Goal: Task Accomplishment & Management: Use online tool/utility

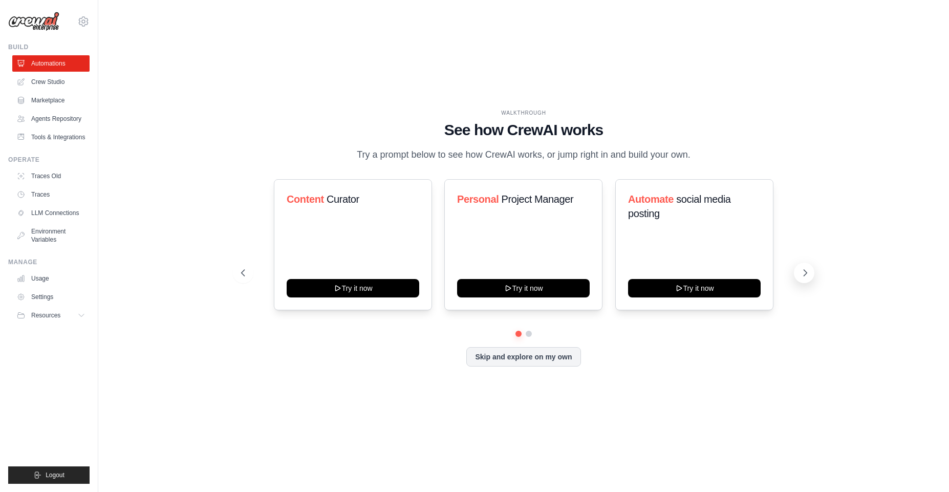
click at [805, 276] on icon at bounding box center [805, 273] width 10 height 10
click at [526, 354] on button "Skip and explore on my own" at bounding box center [523, 355] width 114 height 19
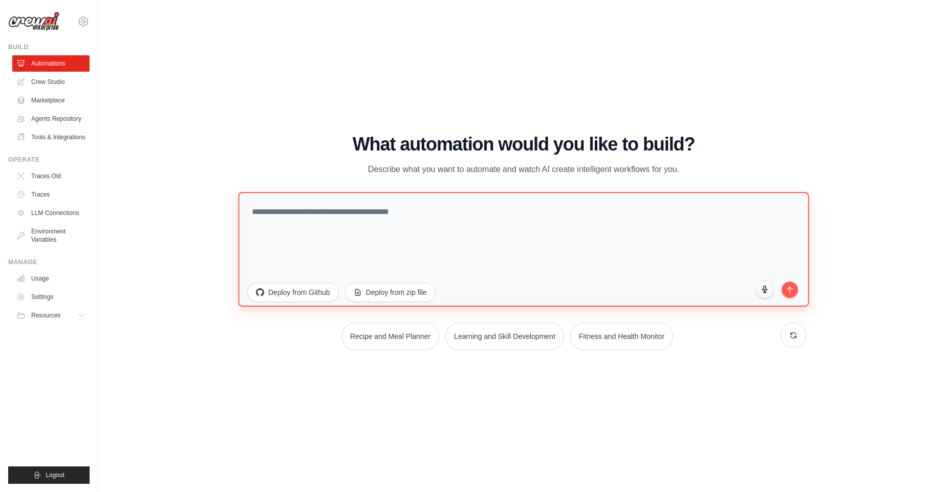
click at [359, 219] on textarea at bounding box center [523, 248] width 571 height 115
type textarea "**********"
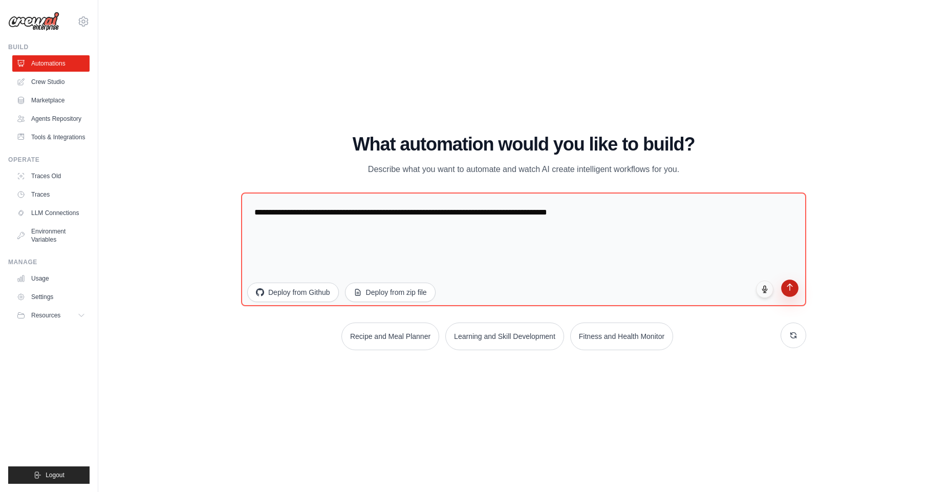
click at [788, 288] on icon "submit" at bounding box center [790, 287] width 9 height 9
click at [850, 213] on div "WALKTHROUGH See how [PERSON_NAME] works Try a prompt below to see how [PERSON_N…" at bounding box center [524, 246] width 818 height 472
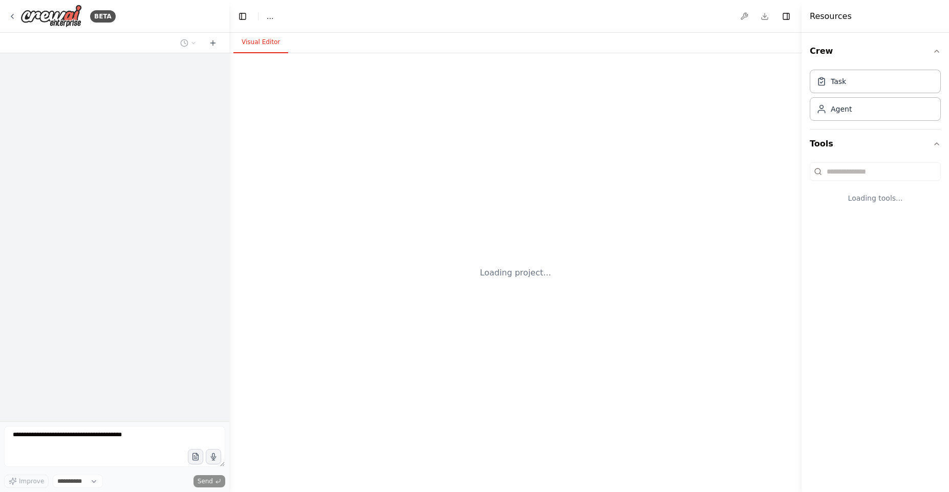
select select "****"
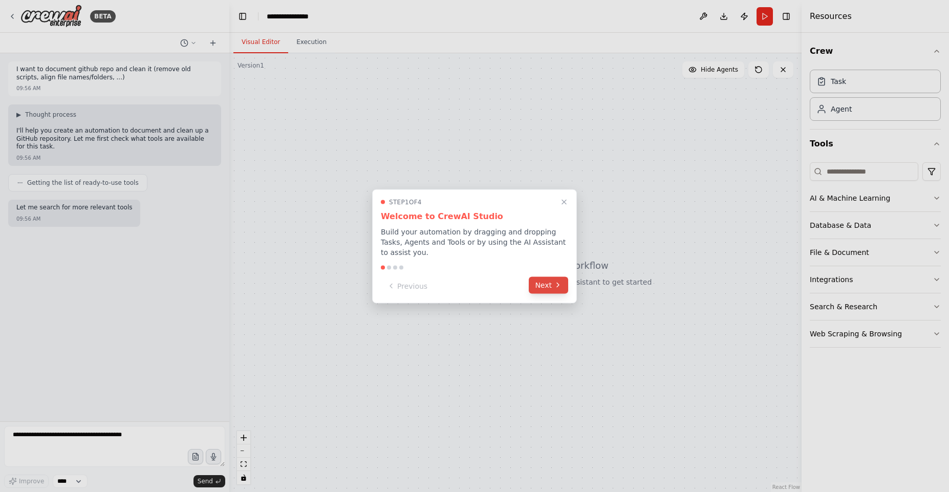
click at [552, 281] on button "Next" at bounding box center [548, 284] width 39 height 17
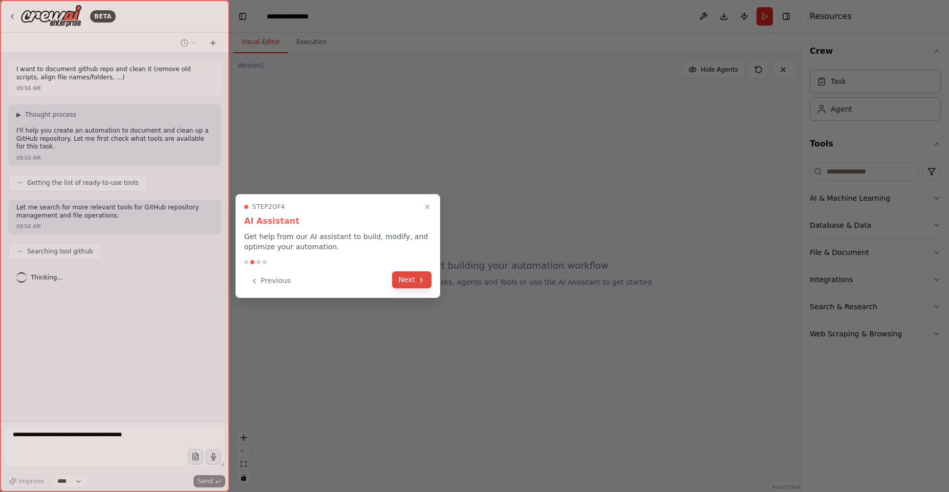
click at [410, 279] on button "Next" at bounding box center [411, 279] width 39 height 17
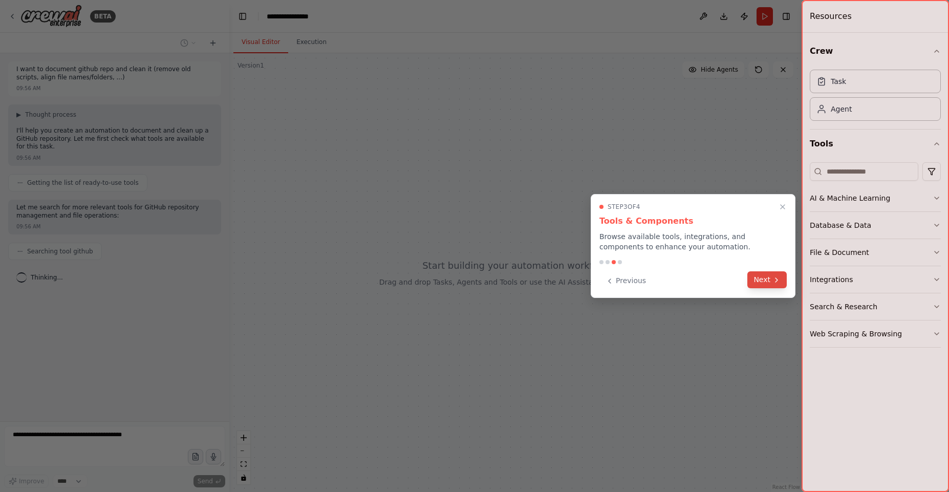
click at [772, 279] on button "Next" at bounding box center [766, 279] width 39 height 17
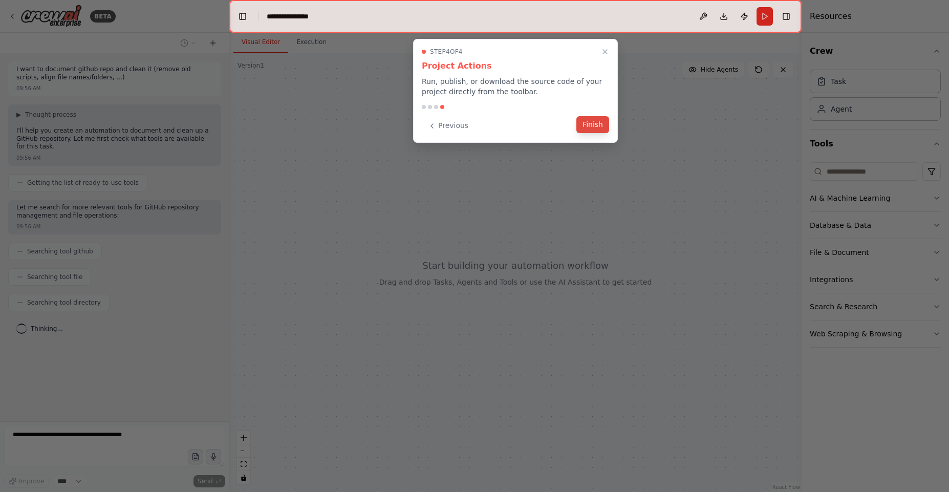
click at [591, 125] on button "Finish" at bounding box center [592, 124] width 33 height 17
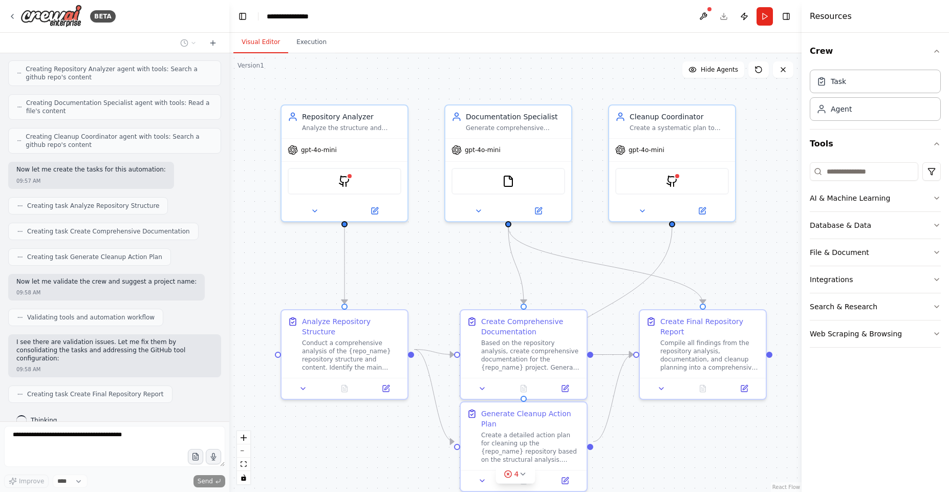
scroll to position [489, 0]
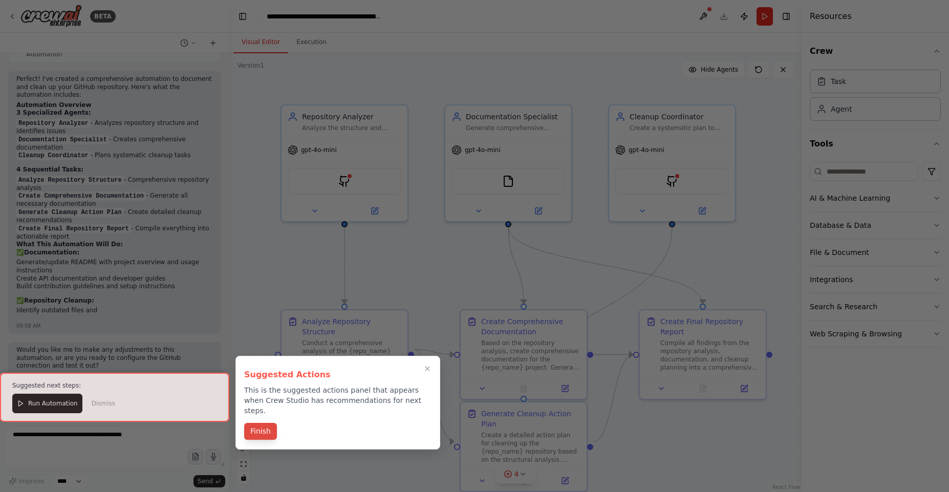
click at [261, 424] on button "Finish" at bounding box center [260, 431] width 33 height 17
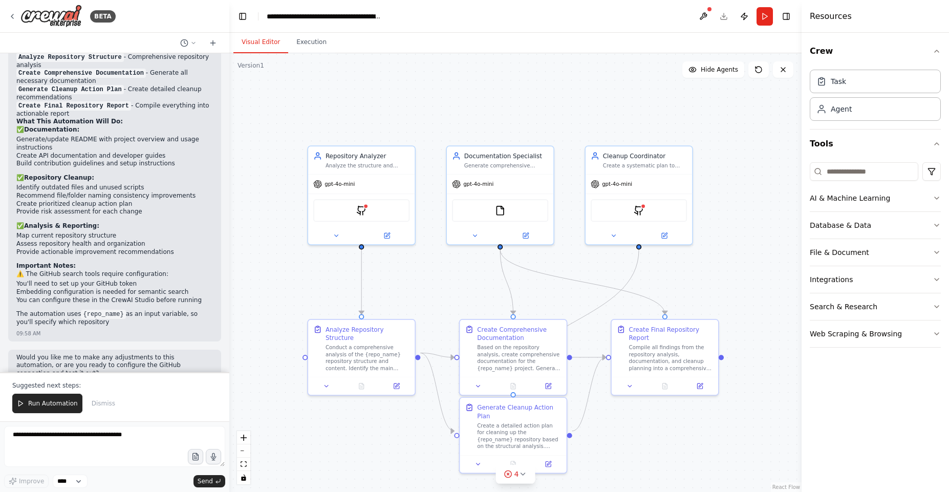
scroll to position [960, 0]
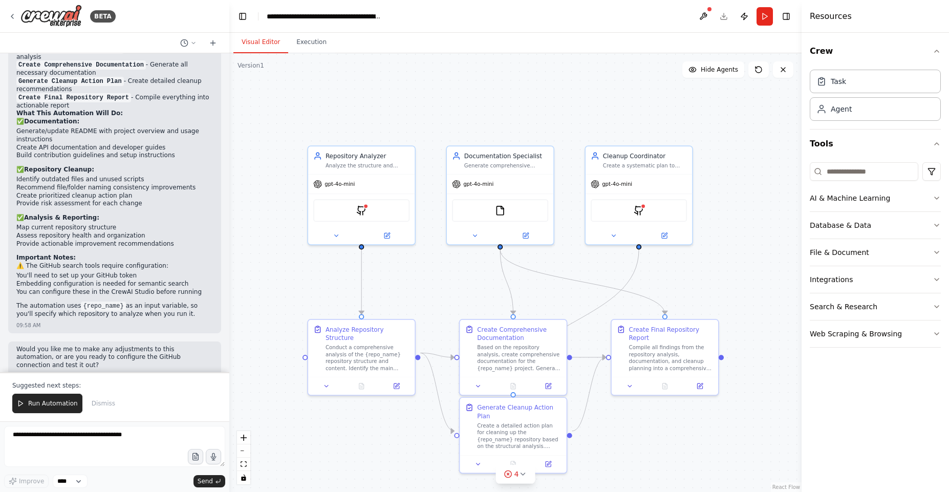
drag, startPoint x: 164, startPoint y: 305, endPoint x: 144, endPoint y: 246, distance: 62.2
click at [144, 246] on div "Perfect! I've created a comprehensive automation to document and clean up your …" at bounding box center [114, 132] width 197 height 376
click at [144, 254] on h2 "Important Notes:" at bounding box center [114, 258] width 197 height 8
click at [98, 438] on textarea at bounding box center [114, 446] width 221 height 41
click at [511, 476] on circle at bounding box center [508, 473] width 7 height 7
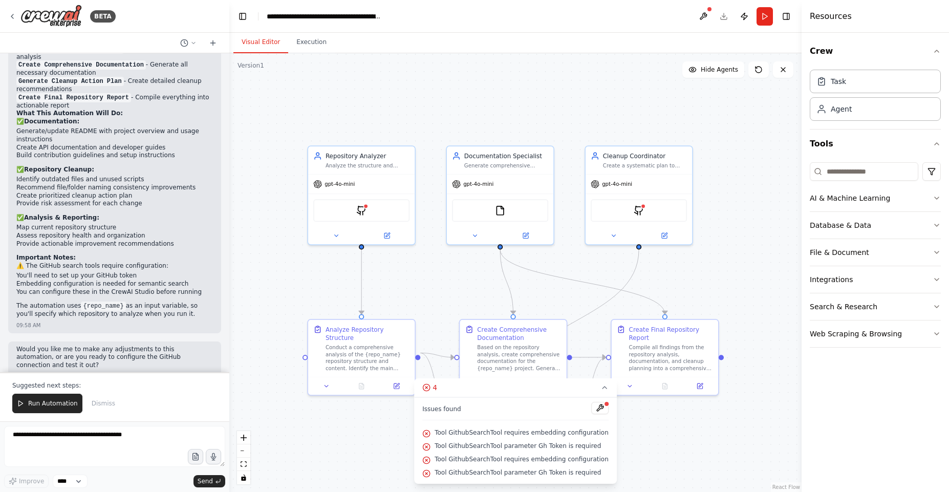
click at [366, 441] on div ".deletable-edge-delete-btn { width: 20px; height: 20px; border: 0px solid #ffff…" at bounding box center [515, 272] width 572 height 439
click at [383, 211] on div "GithubSearchTool" at bounding box center [361, 209] width 96 height 23
click at [382, 211] on div "GithubSearchTool" at bounding box center [361, 209] width 96 height 23
click at [595, 409] on button at bounding box center [599, 408] width 17 height 12
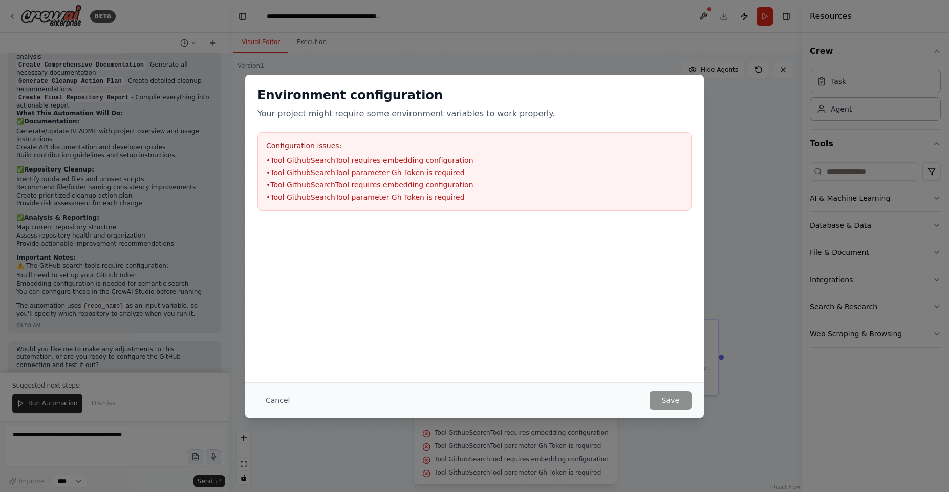
click at [283, 399] on button "Cancel" at bounding box center [278, 400] width 40 height 18
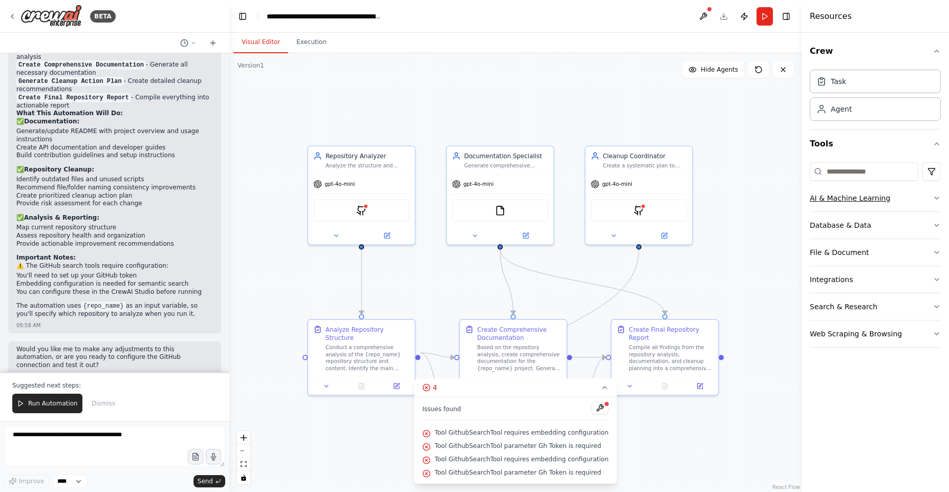
click at [897, 196] on button "AI & Machine Learning" at bounding box center [875, 198] width 131 height 27
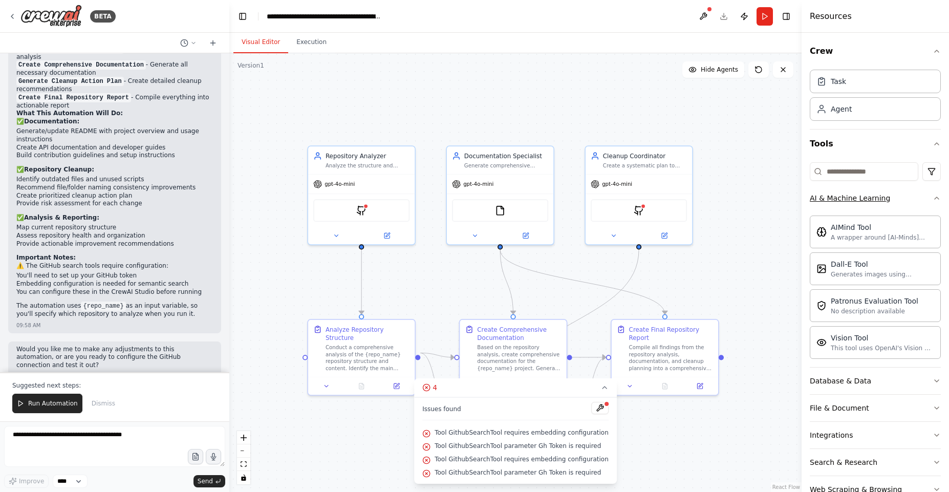
click at [898, 196] on button "AI & Machine Learning" at bounding box center [875, 198] width 131 height 27
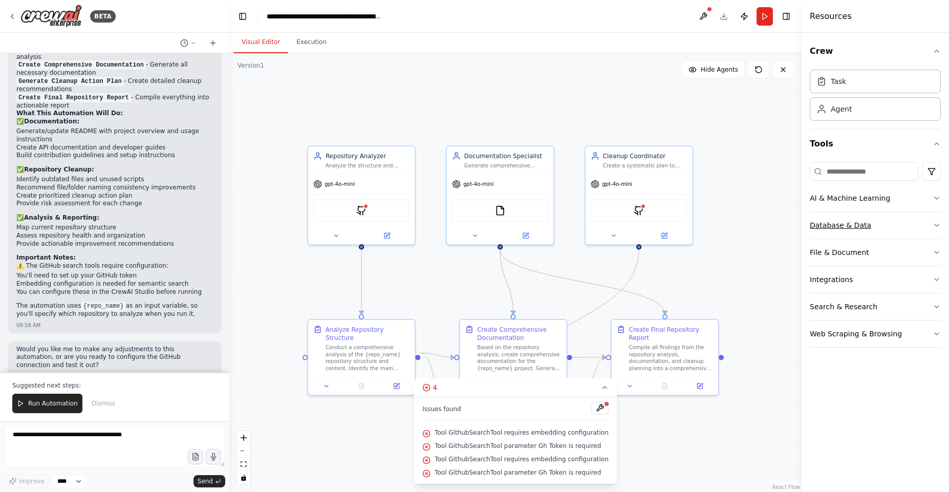
click at [895, 213] on button "Database & Data" at bounding box center [875, 225] width 131 height 27
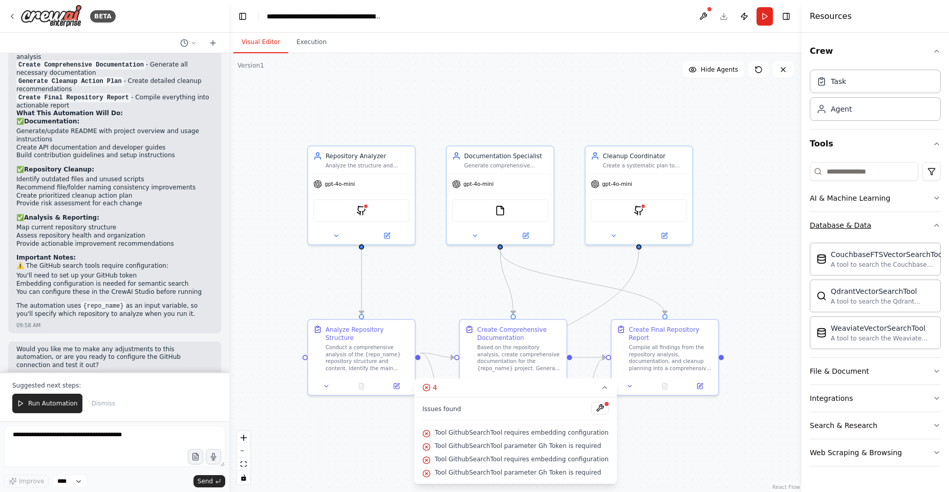
click at [893, 217] on button "Database & Data" at bounding box center [875, 225] width 131 height 27
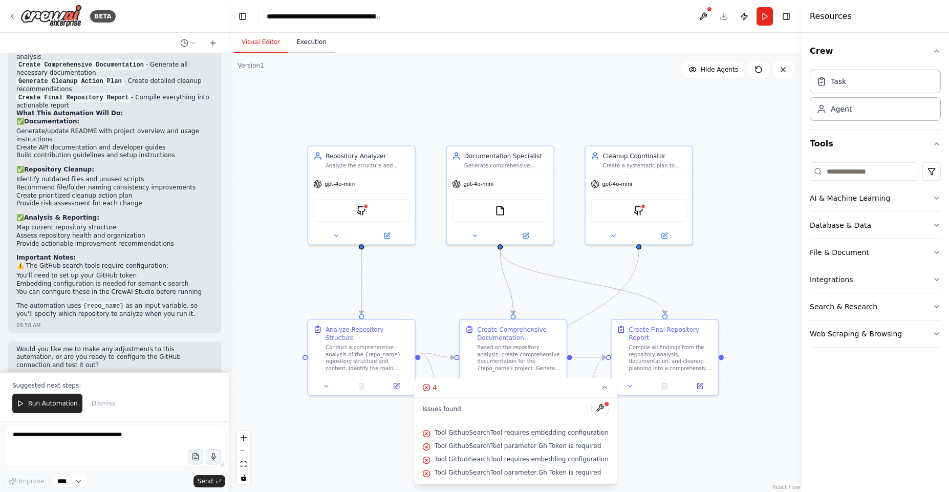
click at [312, 44] on button "Execution" at bounding box center [311, 43] width 47 height 22
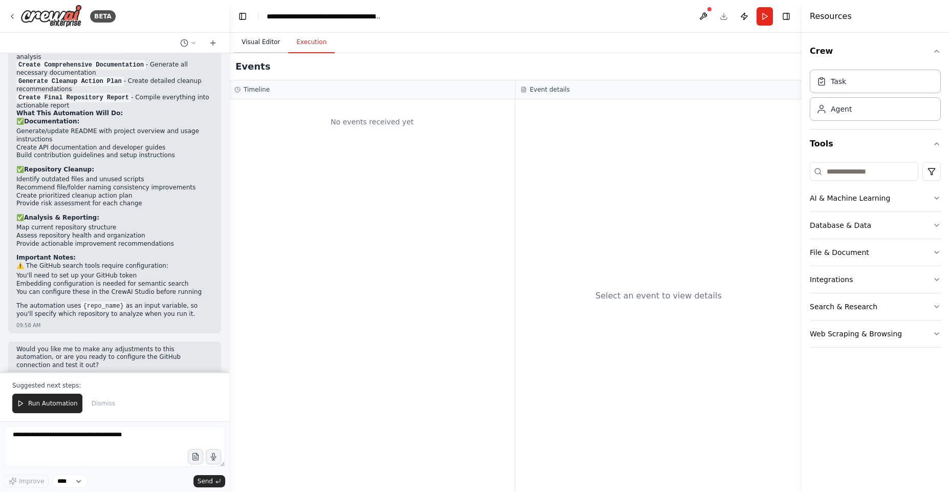
click at [265, 44] on button "Visual Editor" at bounding box center [260, 43] width 55 height 22
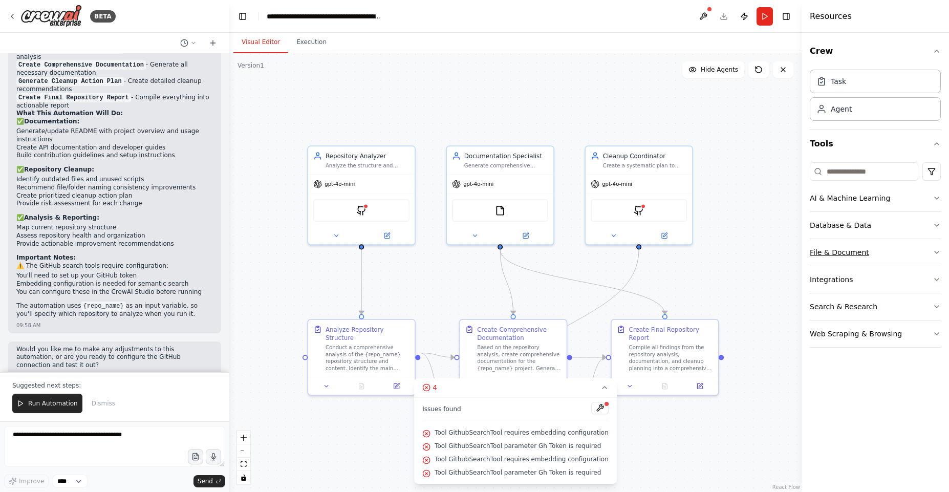
click at [887, 250] on button "File & Document" at bounding box center [875, 252] width 131 height 27
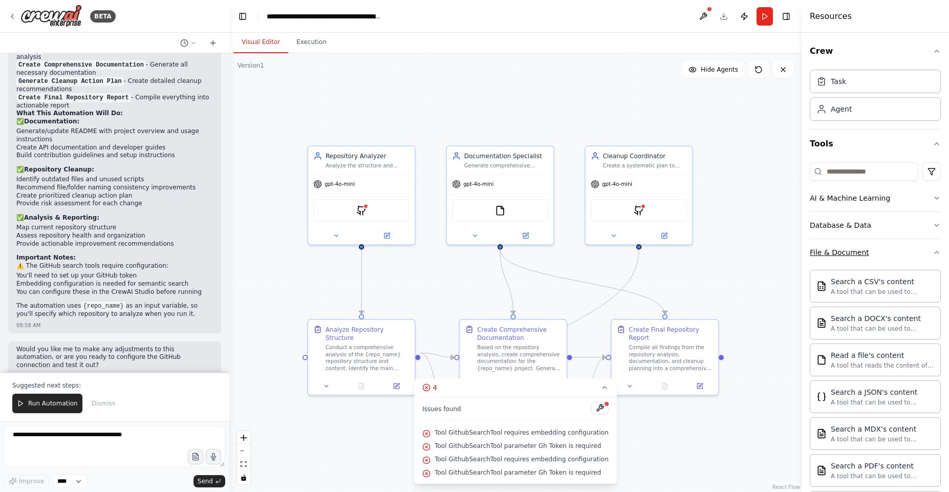
click at [888, 249] on button "File & Document" at bounding box center [875, 252] width 131 height 27
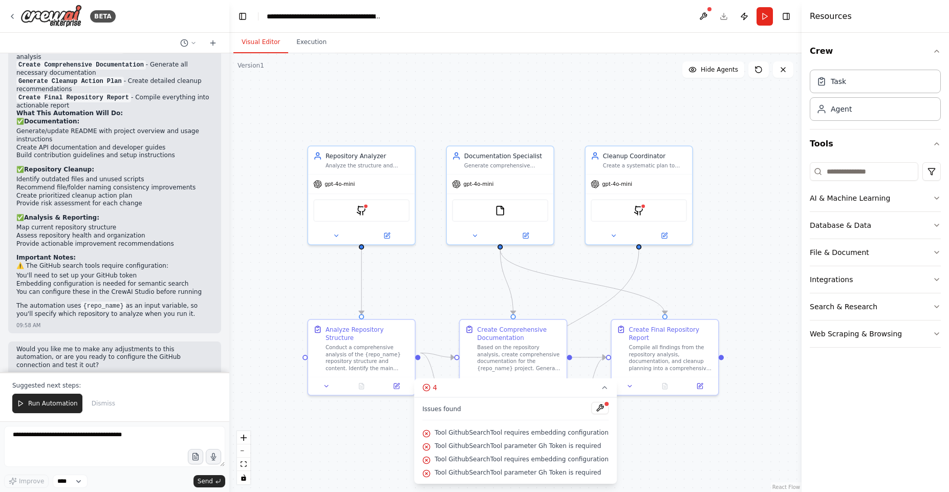
click at [884, 266] on div "File & Document" at bounding box center [875, 252] width 131 height 27
click at [883, 273] on button "Integrations" at bounding box center [875, 279] width 131 height 27
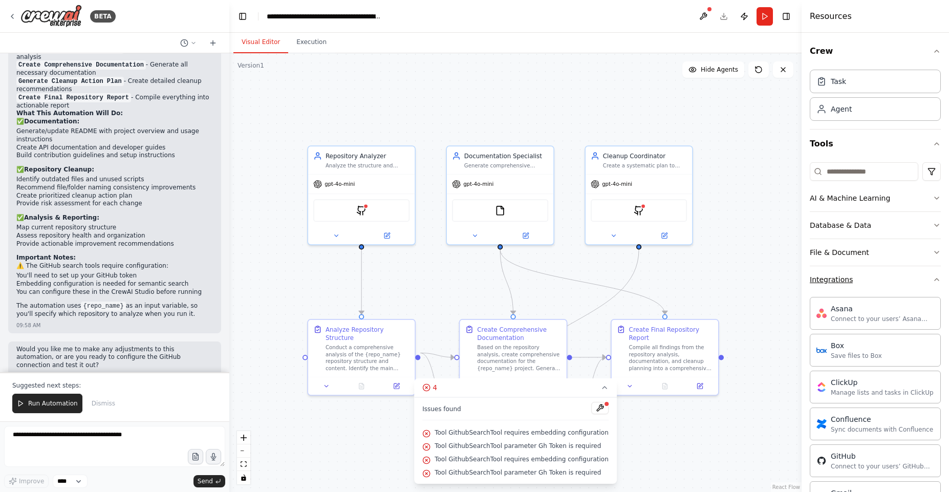
click at [882, 273] on button "Integrations" at bounding box center [875, 279] width 131 height 27
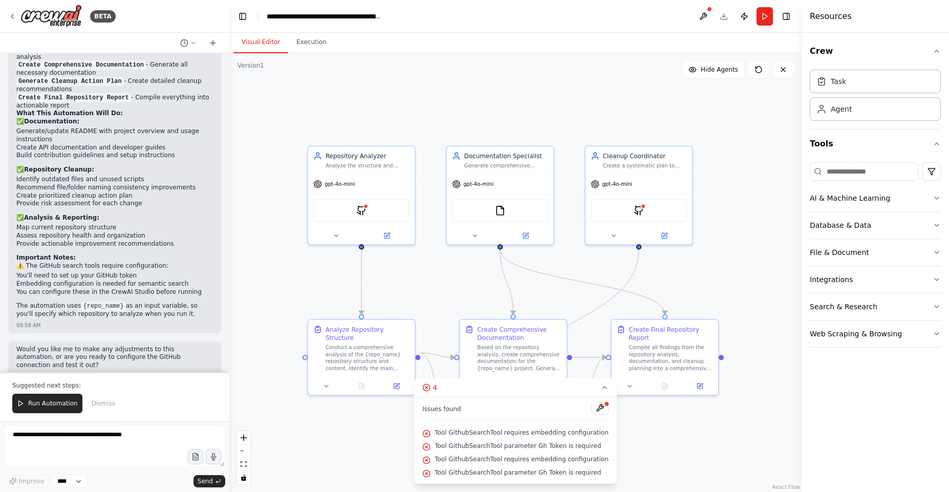
click at [755, 328] on div ".deletable-edge-delete-btn { width: 20px; height: 20px; border: 0px solid #ffff…" at bounding box center [515, 272] width 572 height 439
click at [335, 232] on icon at bounding box center [336, 233] width 7 height 7
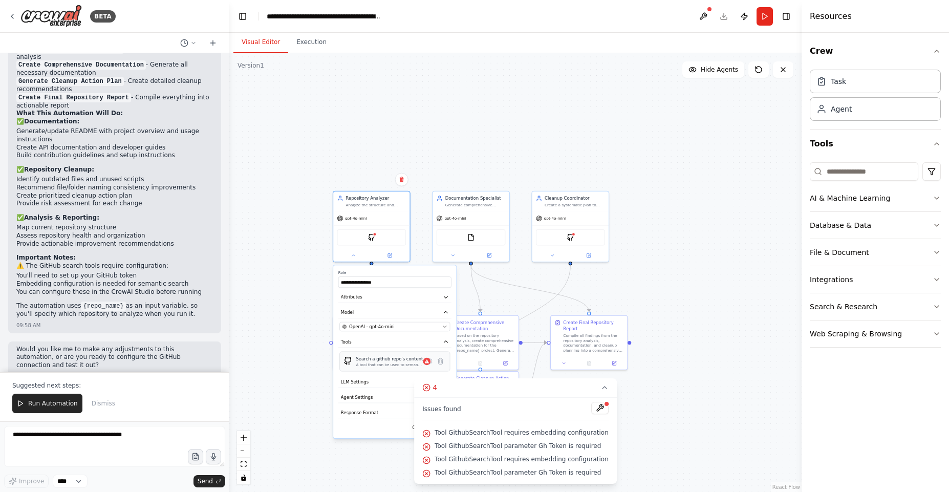
click at [374, 361] on div "Search a github repo's content" at bounding box center [389, 358] width 67 height 6
click at [429, 360] on icon at bounding box center [430, 361] width 2 height 2
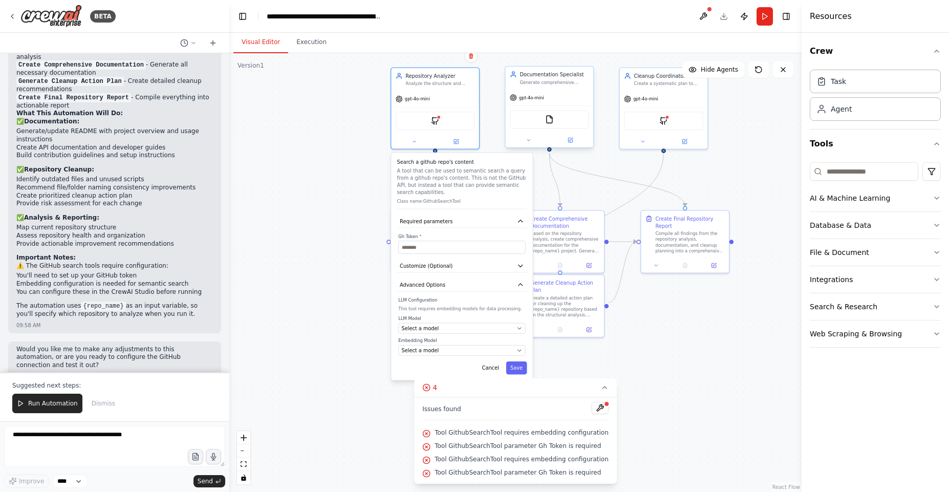
click at [526, 99] on span "gpt-4o-mini" at bounding box center [531, 98] width 25 height 6
click at [562, 120] on div "FileReadTool" at bounding box center [549, 119] width 79 height 18
click at [529, 139] on icon at bounding box center [529, 140] width 6 height 6
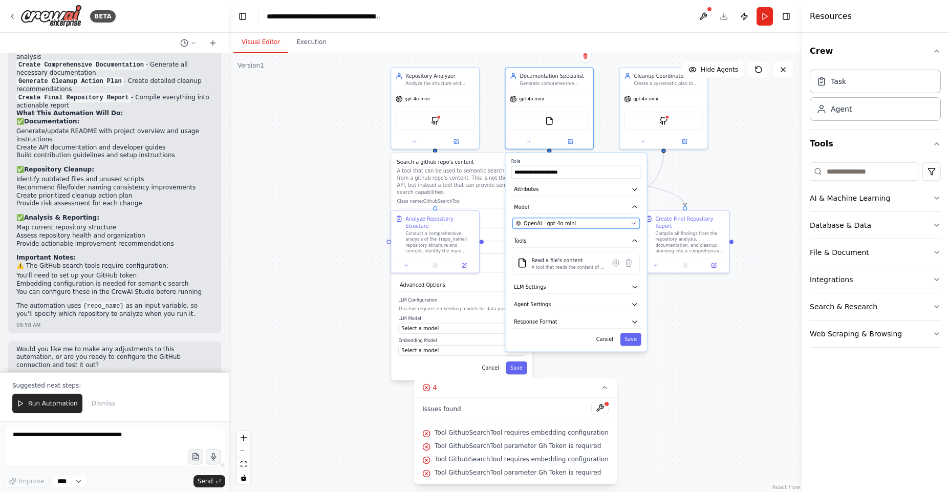
click at [634, 223] on icon "button" at bounding box center [634, 224] width 4 height 2
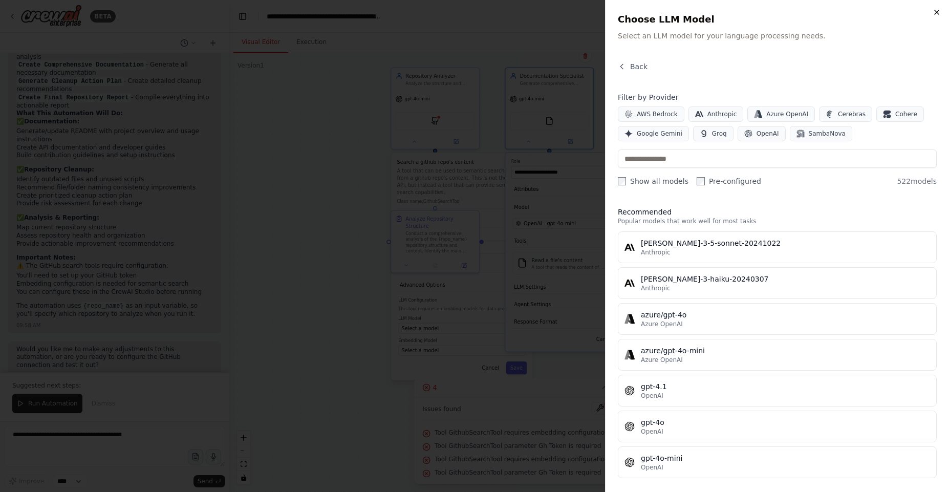
click at [938, 11] on icon "button" at bounding box center [937, 12] width 4 height 4
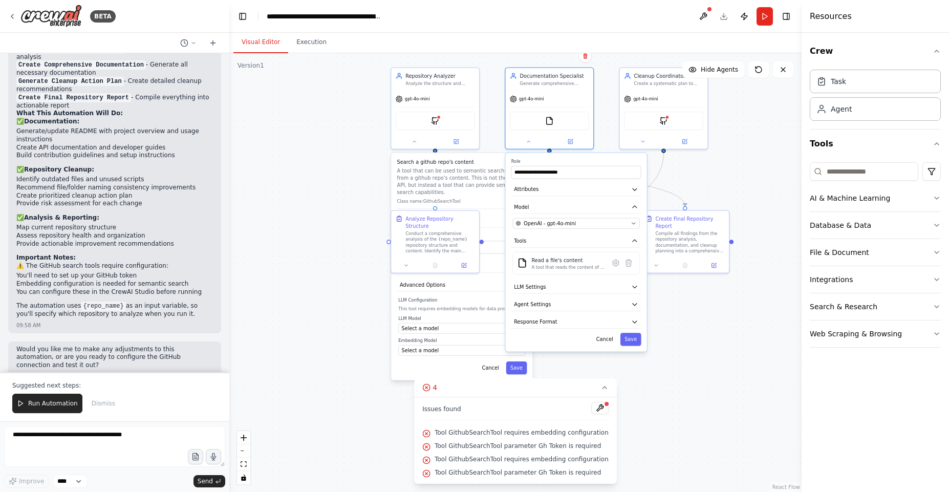
click at [742, 159] on div ".deletable-edge-delete-btn { width: 20px; height: 20px; border: 0px solid #ffff…" at bounding box center [515, 272] width 572 height 439
click at [443, 117] on div "GithubSearchTool" at bounding box center [435, 119] width 79 height 18
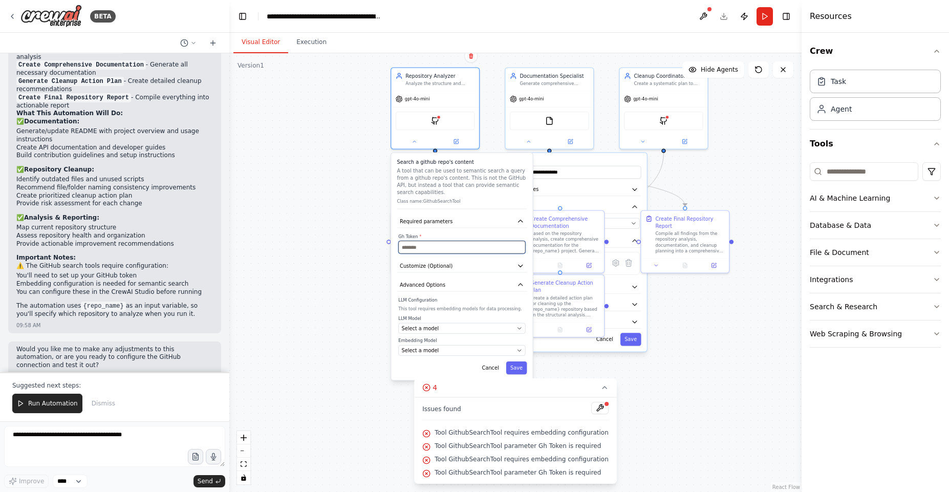
click at [436, 247] on input "text" at bounding box center [461, 247] width 127 height 13
click at [478, 221] on button "Required parameters" at bounding box center [462, 221] width 130 height 13
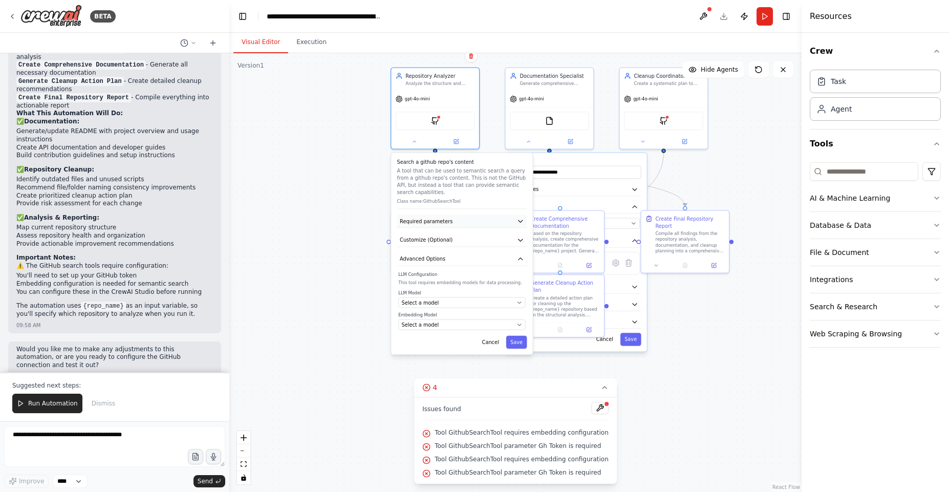
click at [478, 221] on button "Required parameters" at bounding box center [462, 221] width 130 height 13
click at [481, 218] on button "Required parameters" at bounding box center [462, 221] width 130 height 13
click at [480, 218] on button "Required parameters" at bounding box center [462, 221] width 130 height 13
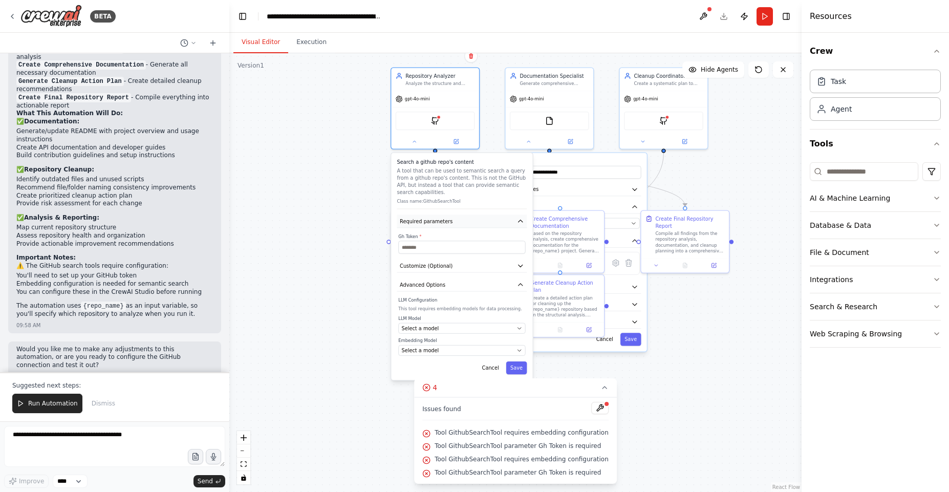
click at [480, 218] on button "Required parameters" at bounding box center [462, 221] width 130 height 13
click at [487, 262] on button "Advanced Options" at bounding box center [462, 258] width 130 height 13
click at [490, 248] on div "Search a github repo's content A tool that can be used to semantic search a que…" at bounding box center [461, 221] width 141 height 137
click at [491, 242] on button "Customize (Optional)" at bounding box center [462, 239] width 130 height 13
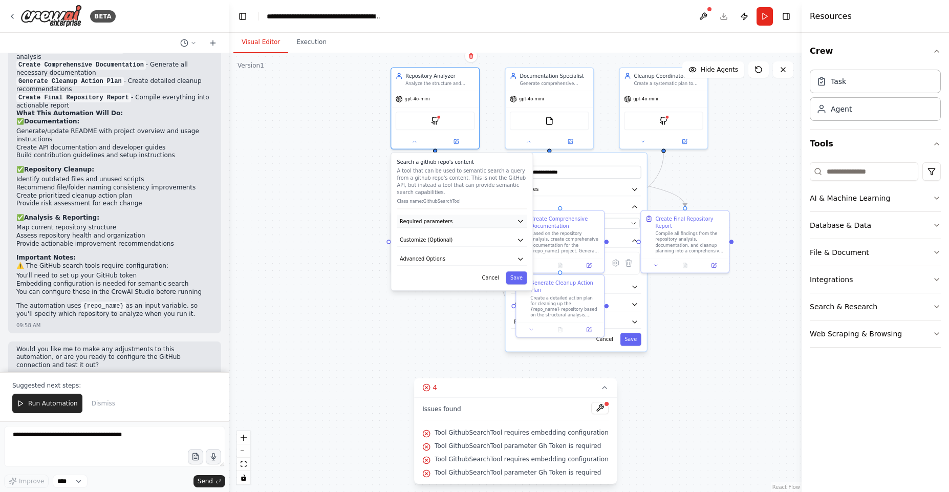
click at [491, 227] on button "Required parameters" at bounding box center [462, 221] width 130 height 13
click at [473, 252] on input "text" at bounding box center [461, 247] width 127 height 13
click at [483, 217] on button "Required parameters" at bounding box center [462, 221] width 130 height 13
click at [461, 142] on button at bounding box center [456, 140] width 40 height 9
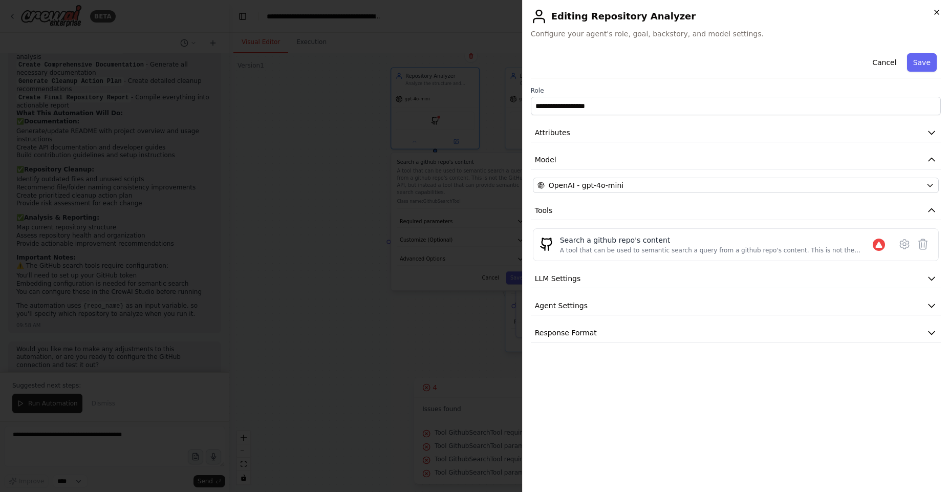
click at [938, 14] on icon "button" at bounding box center [937, 12] width 8 height 8
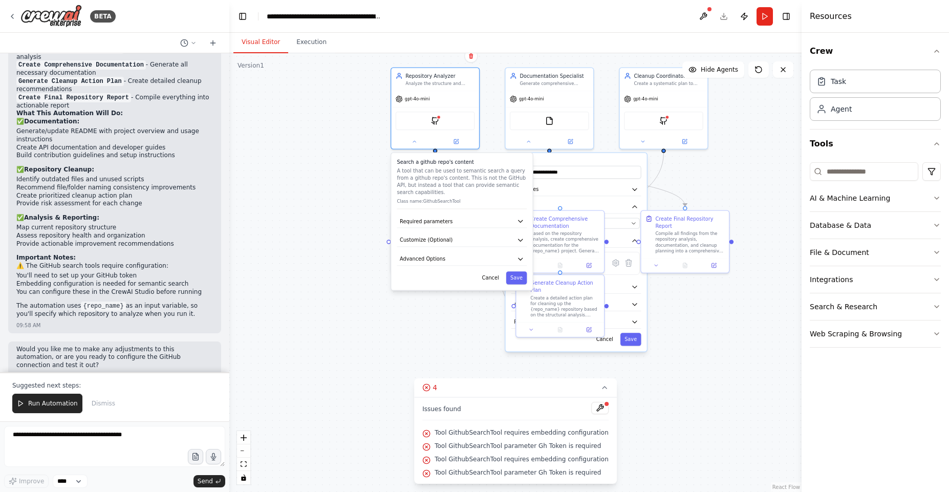
click at [370, 293] on div ".deletable-edge-delete-btn { width: 20px; height: 20px; border: 0px solid #ffff…" at bounding box center [515, 272] width 572 height 439
click at [408, 139] on button at bounding box center [414, 140] width 40 height 9
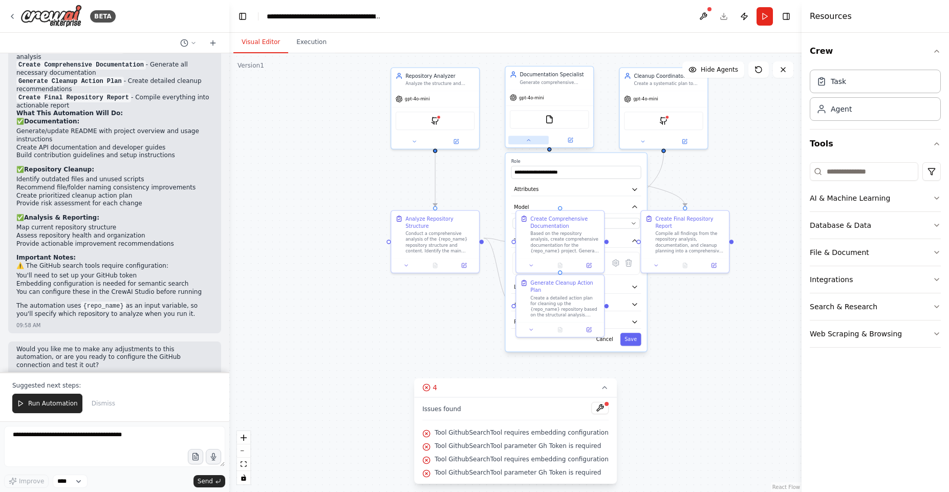
click at [531, 141] on icon at bounding box center [529, 140] width 6 height 6
click at [405, 354] on div ".deletable-edge-delete-btn { width: 20px; height: 20px; border: 0px solid #ffff…" at bounding box center [515, 272] width 572 height 439
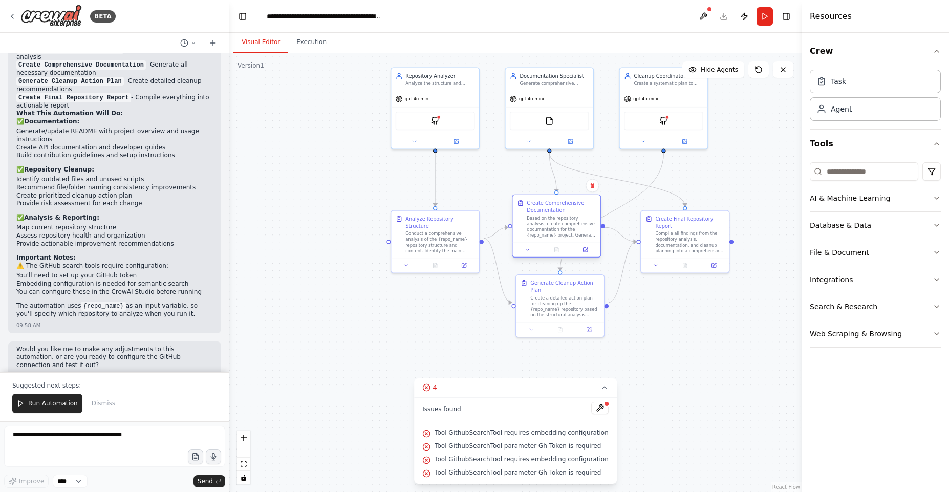
drag, startPoint x: 555, startPoint y: 237, endPoint x: 551, endPoint y: 222, distance: 15.4
click at [551, 222] on div "Based on the repository analysis, create comprehensive documentation for the {r…" at bounding box center [561, 226] width 69 height 23
drag, startPoint x: 554, startPoint y: 298, endPoint x: 555, endPoint y: 331, distance: 32.8
click at [555, 331] on div "Create a detailed action plan for cleaning up the {repo_name} repository based …" at bounding box center [568, 333] width 69 height 23
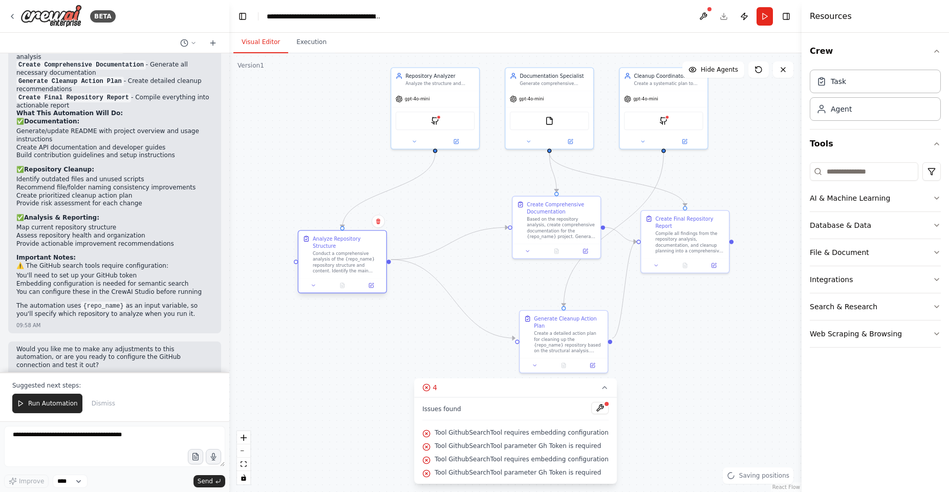
drag, startPoint x: 433, startPoint y: 237, endPoint x: 358, endPoint y: 259, distance: 78.1
click at [338, 263] on div "Conduct a comprehensive analysis of the {repo_name} repository structure and co…" at bounding box center [347, 262] width 69 height 23
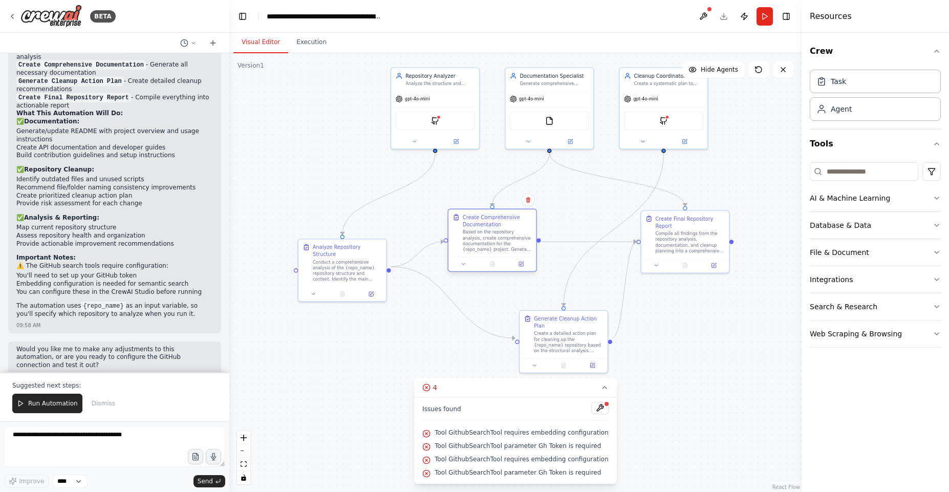
drag, startPoint x: 568, startPoint y: 218, endPoint x: 506, endPoint y: 230, distance: 63.8
click at [506, 230] on div "Based on the repository analysis, create comprehensive documentation for the {r…" at bounding box center [497, 240] width 69 height 23
drag, startPoint x: 671, startPoint y: 238, endPoint x: 704, endPoint y: 289, distance: 61.3
click at [704, 289] on div "Compile all findings from the repository analysis, documentation, and cleanup p…" at bounding box center [732, 298] width 69 height 23
drag, startPoint x: 586, startPoint y: 326, endPoint x: 571, endPoint y: 350, distance: 28.1
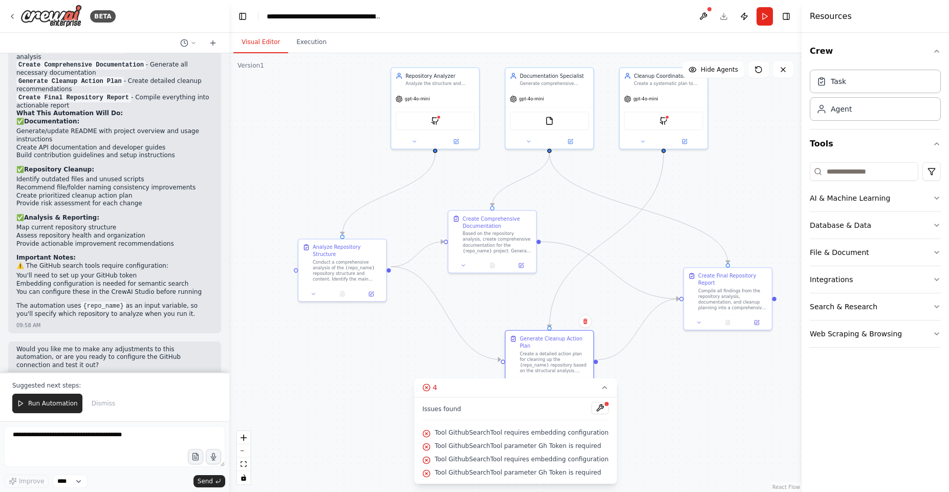
click at [571, 351] on div "Create a detailed action plan for cleaning up the {repo_name} repository based …" at bounding box center [554, 362] width 69 height 23
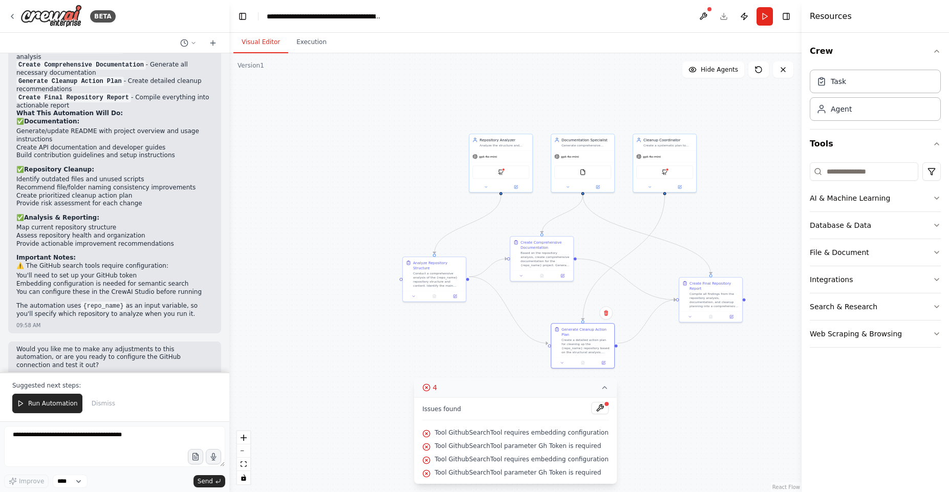
click at [601, 390] on icon at bounding box center [605, 387] width 8 height 8
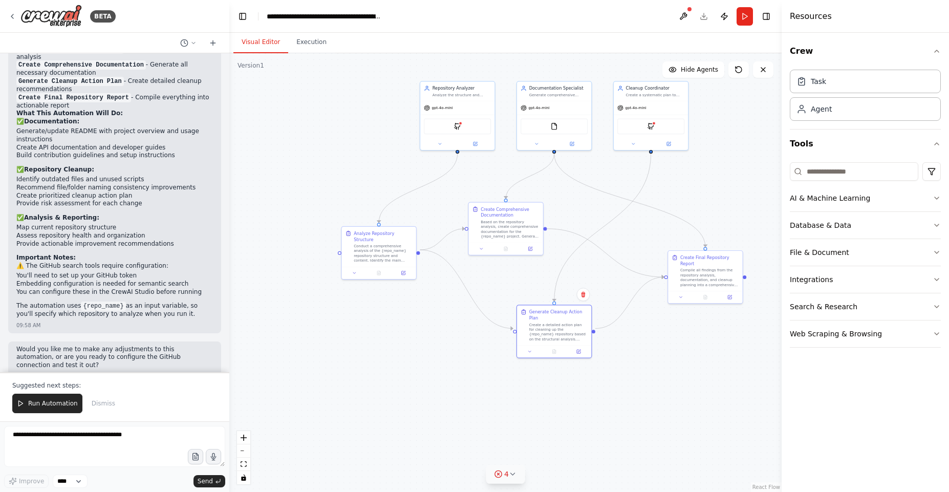
drag, startPoint x: 802, startPoint y: 121, endPoint x: 782, endPoint y: 124, distance: 20.2
click at [782, 124] on div at bounding box center [784, 246] width 4 height 492
